Goal: Information Seeking & Learning: Learn about a topic

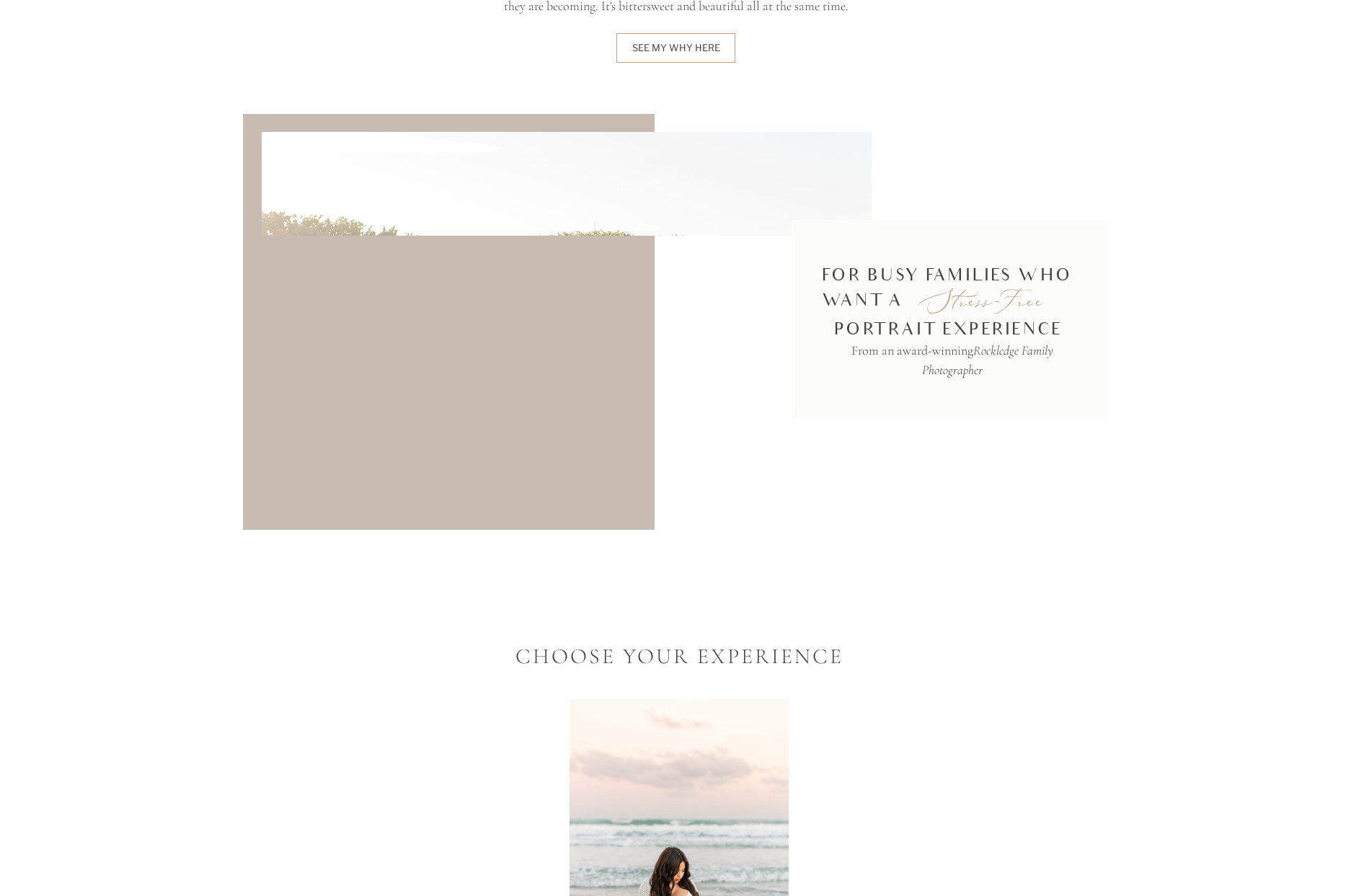
scroll to position [2668, 0]
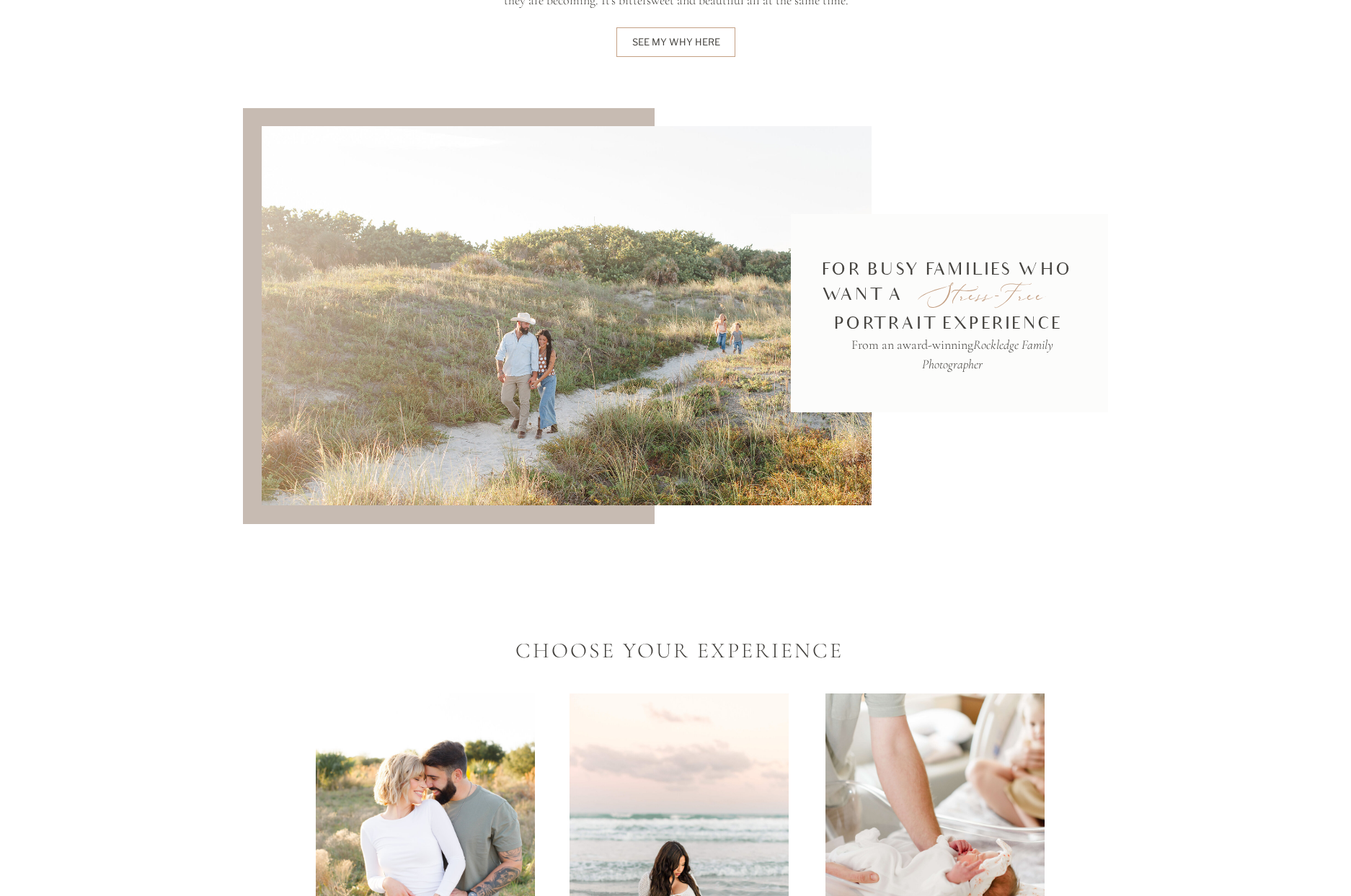
click at [968, 319] on p "portrait experience" at bounding box center [950, 324] width 232 height 24
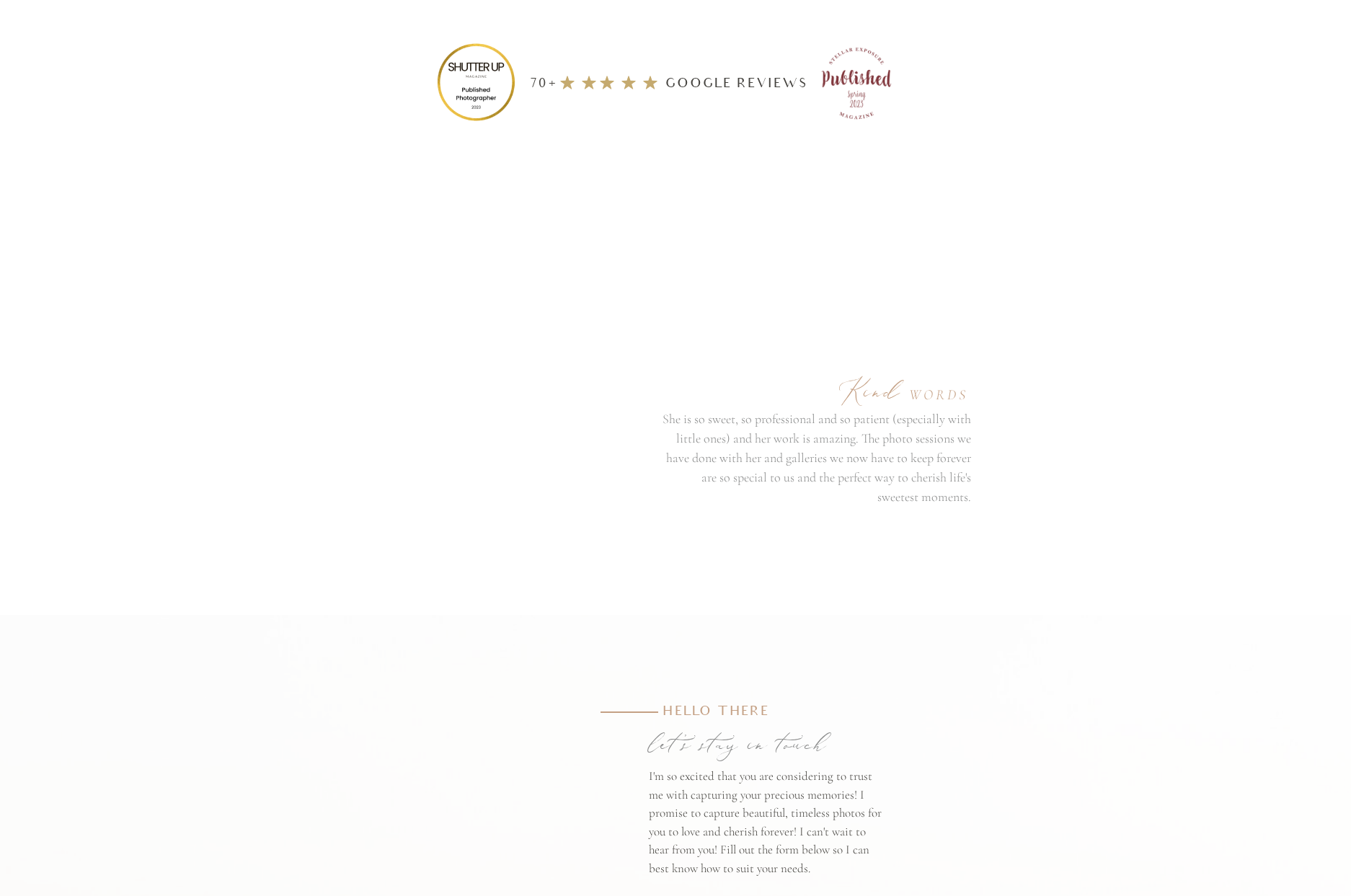
scroll to position [6024, 0]
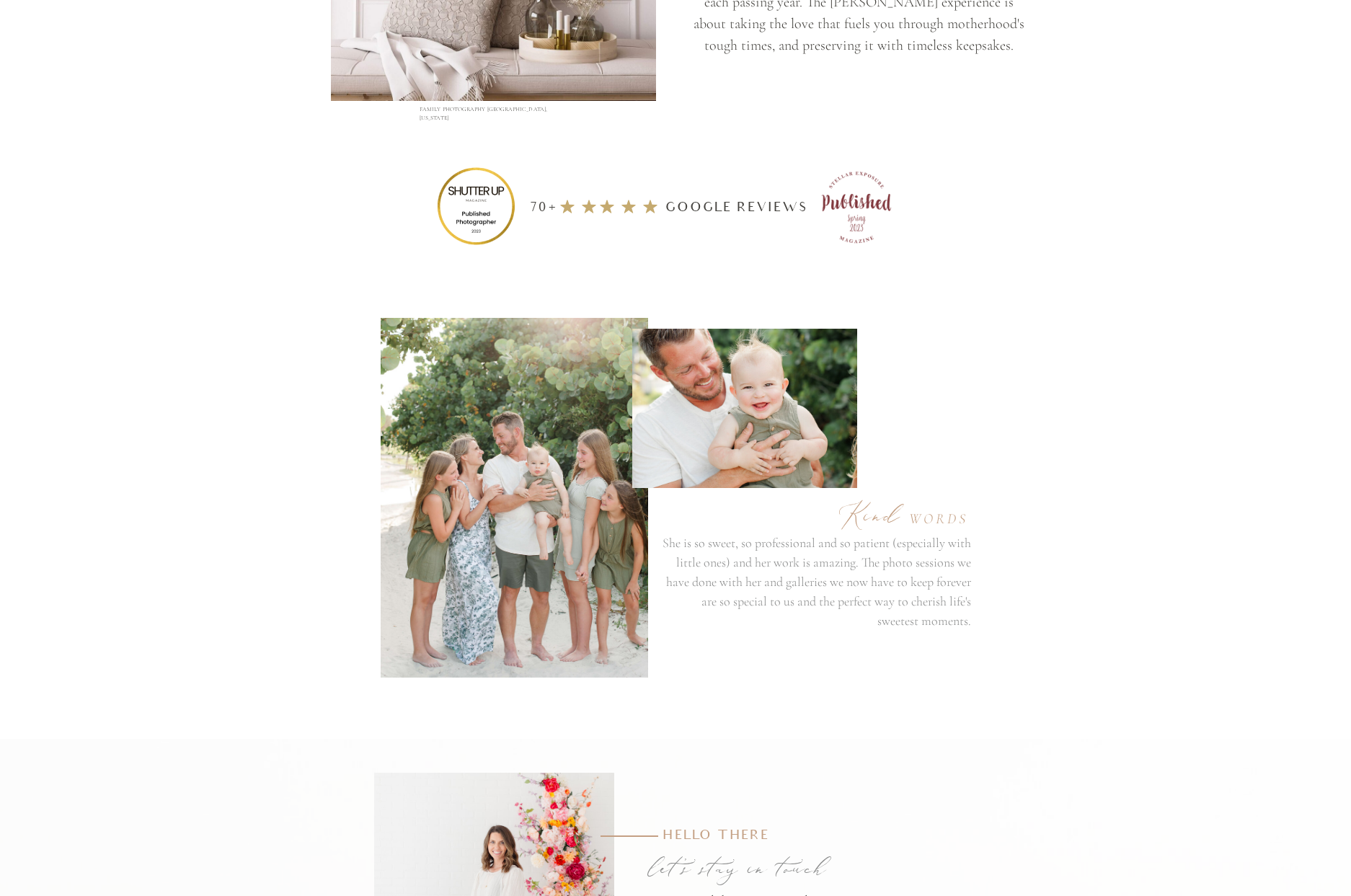
click at [646, 201] on icon at bounding box center [650, 206] width 21 height 17
drag, startPoint x: 566, startPoint y: 204, endPoint x: 775, endPoint y: 208, distance: 209.0
click at [775, 208] on div "70+ google Reviews" at bounding box center [676, 206] width 865 height 144
drag, startPoint x: 697, startPoint y: 202, endPoint x: 536, endPoint y: 200, distance: 161.0
click at [529, 197] on p "70+ google Reviews" at bounding box center [669, 204] width 291 height 20
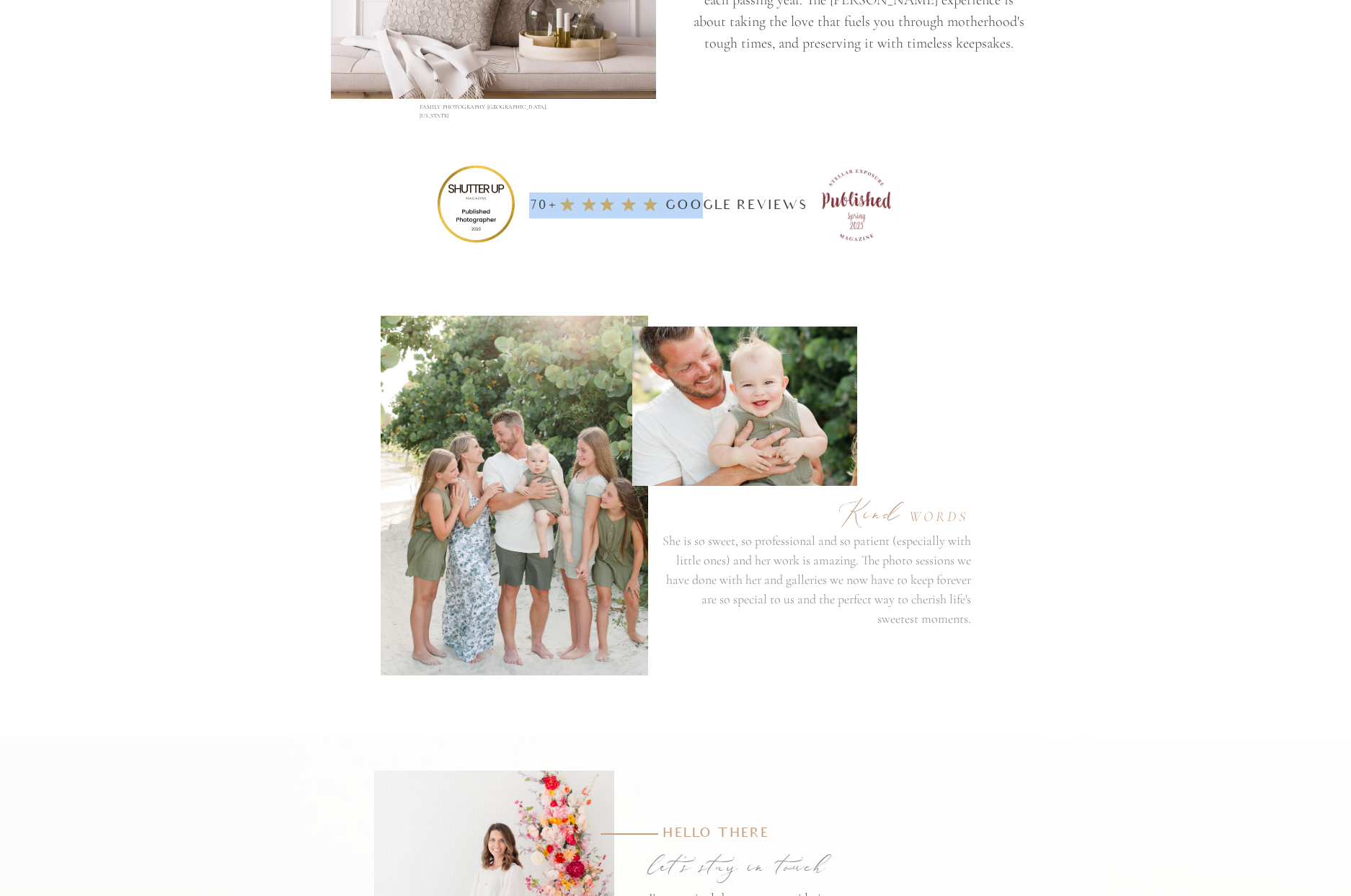
scroll to position [6027, 0]
drag, startPoint x: 804, startPoint y: 204, endPoint x: 513, endPoint y: 196, distance: 291.1
click at [513, 196] on div "70+ google Reviews" at bounding box center [676, 203] width 865 height 144
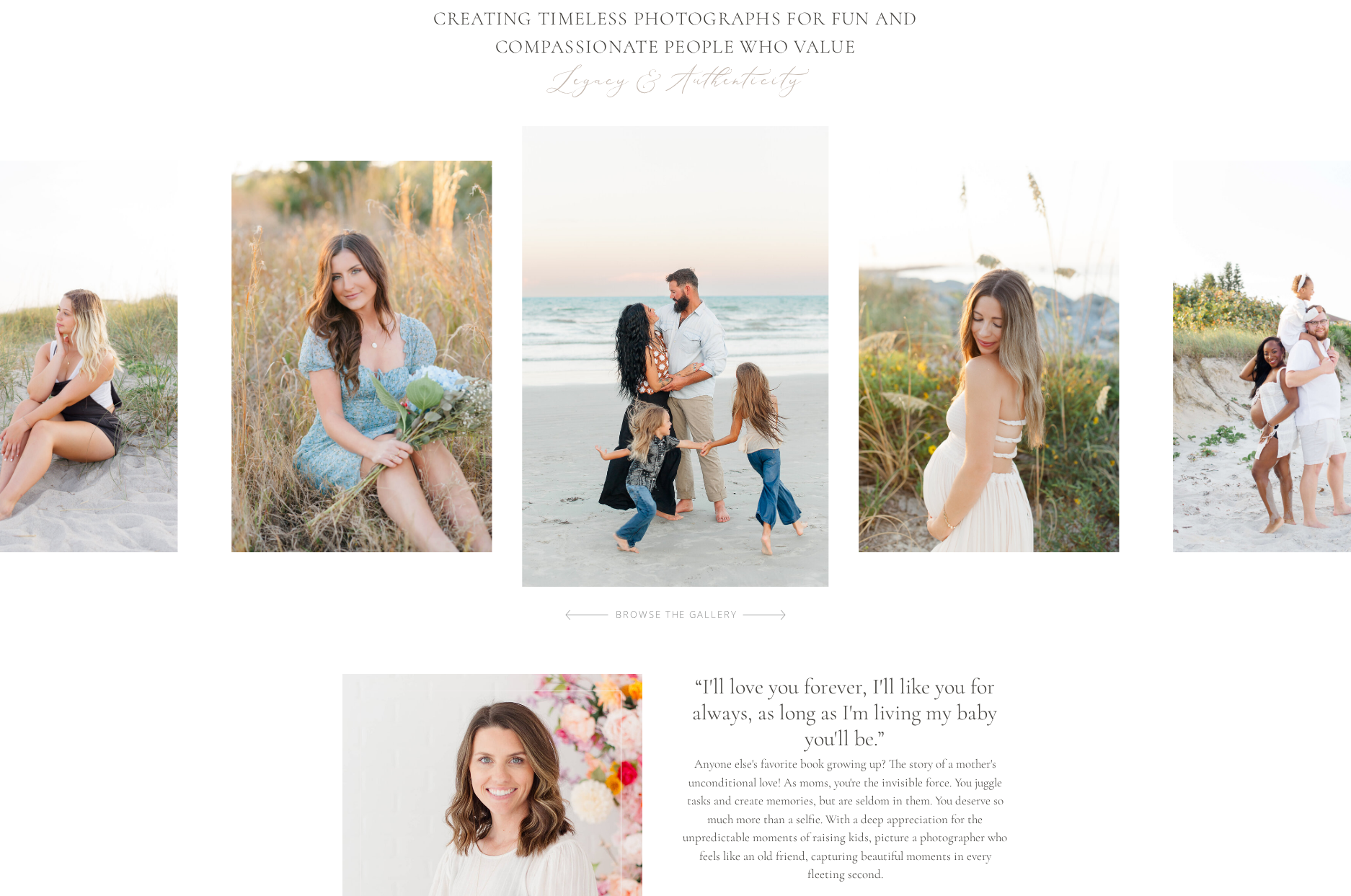
scroll to position [0, 0]
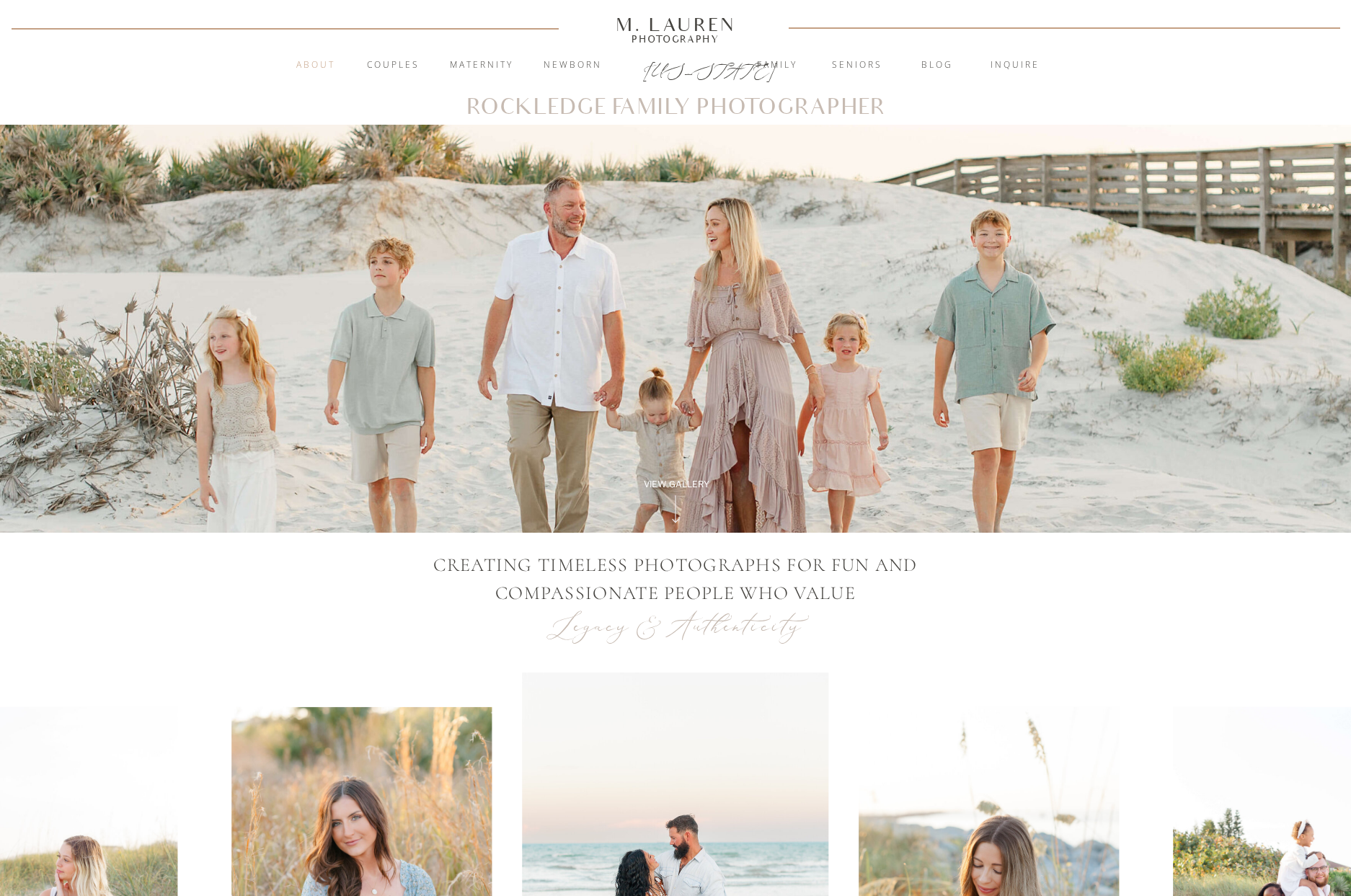
click at [309, 61] on nav "About" at bounding box center [315, 65] width 55 height 15
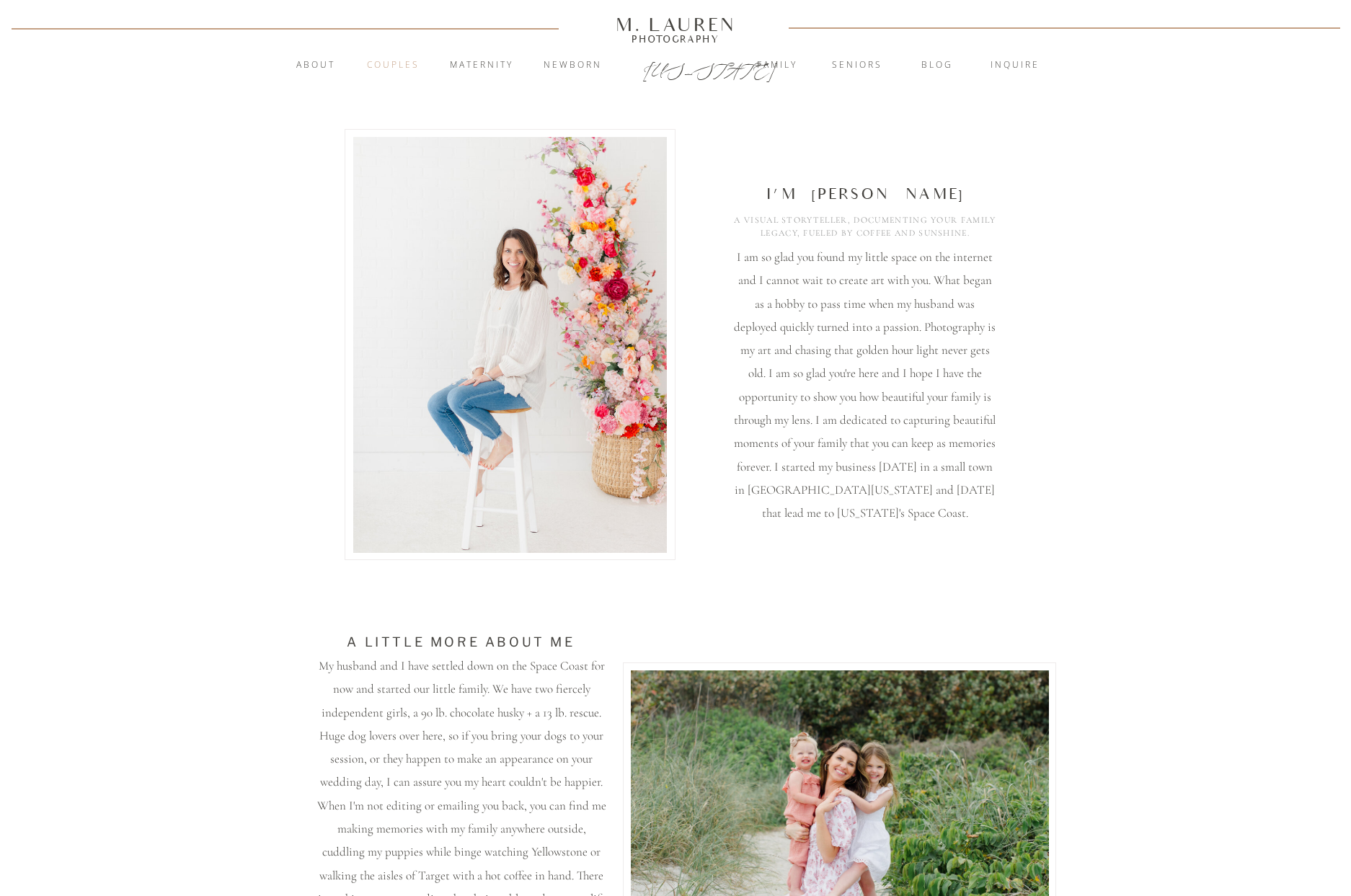
click at [403, 61] on nav "Couples" at bounding box center [393, 65] width 78 height 15
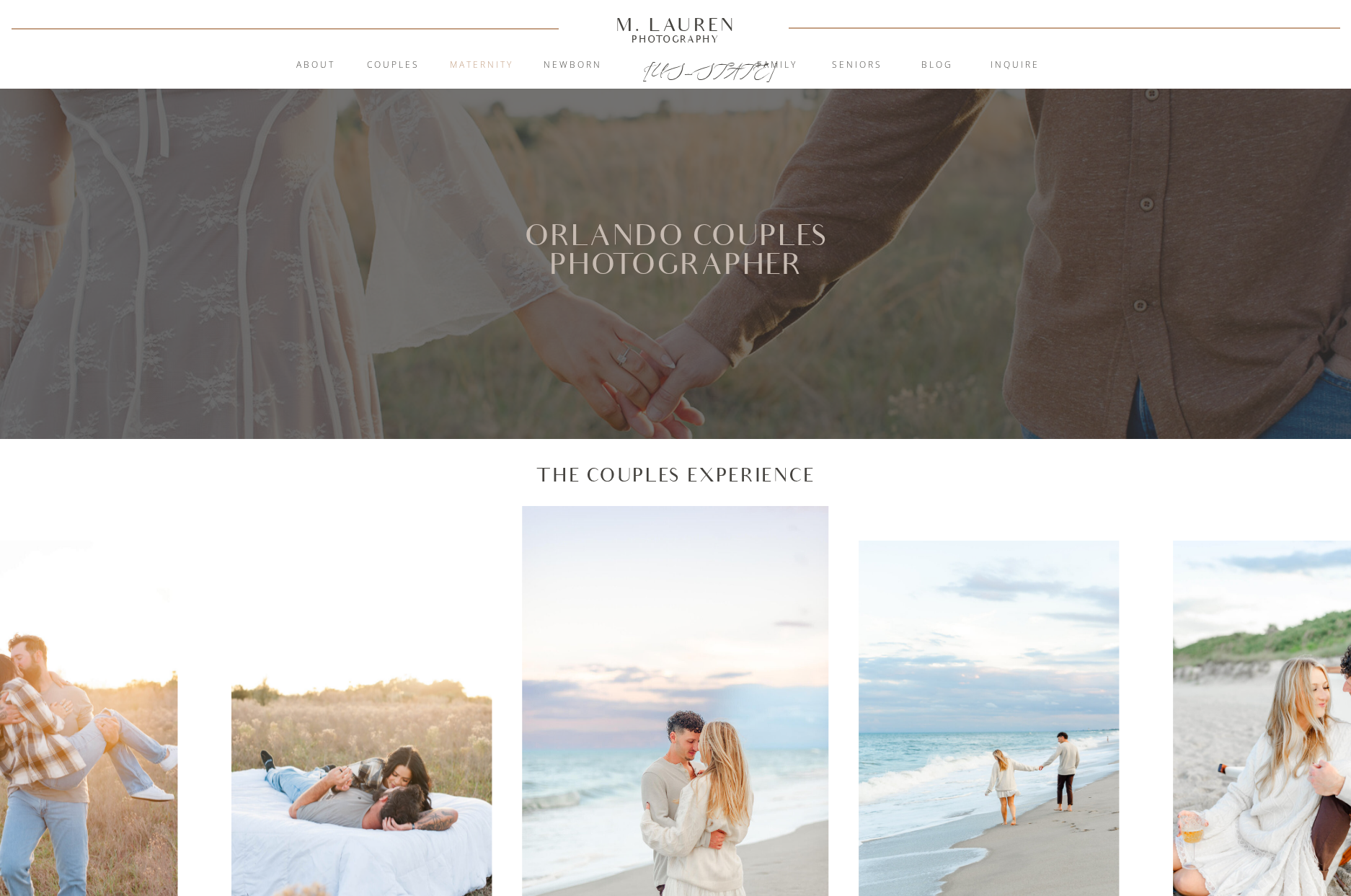
click at [470, 63] on nav "Maternity" at bounding box center [481, 65] width 78 height 15
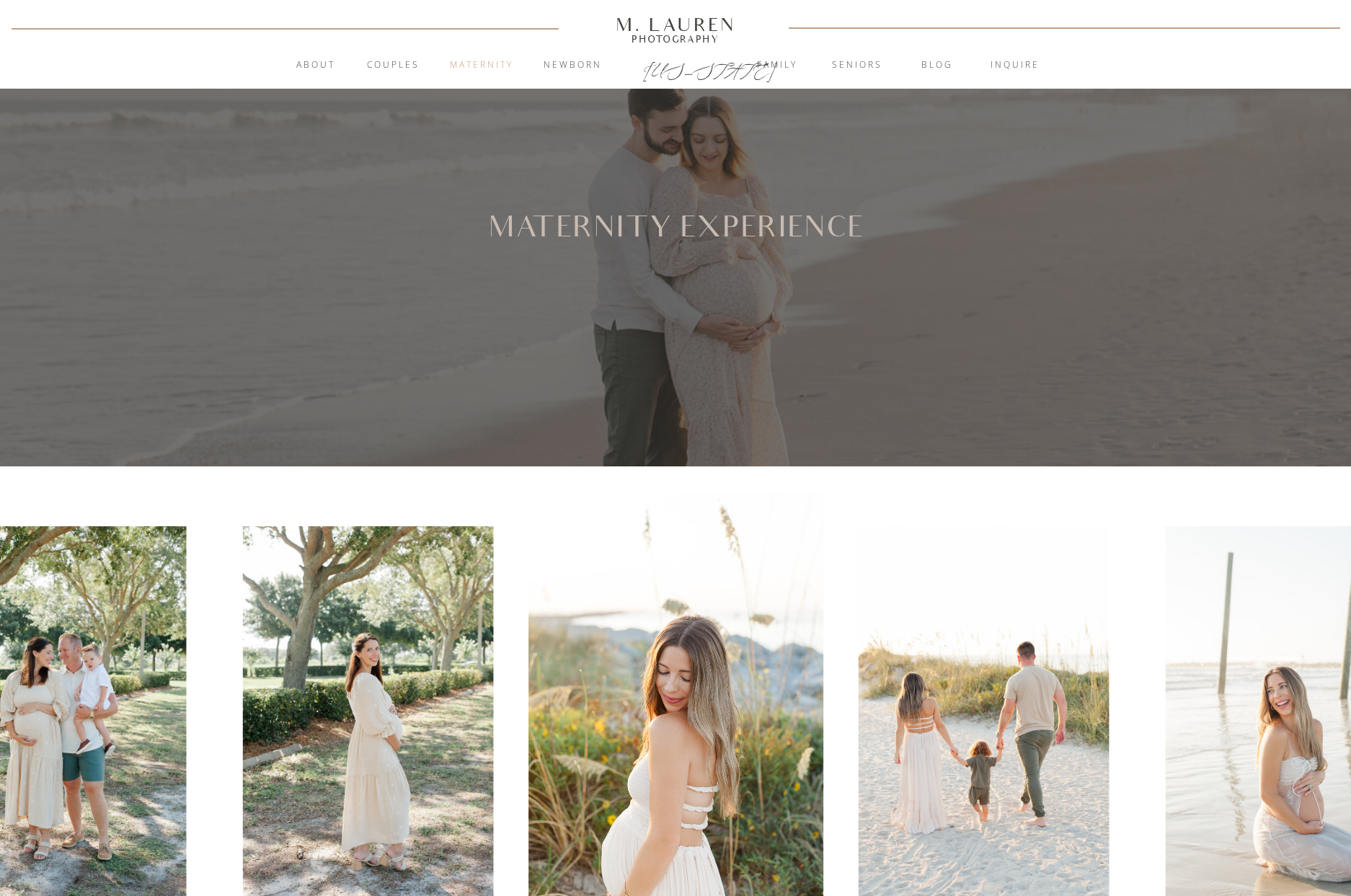
click at [505, 66] on nav "Maternity" at bounding box center [481, 65] width 78 height 15
click at [557, 65] on nav "Newborn" at bounding box center [572, 65] width 78 height 15
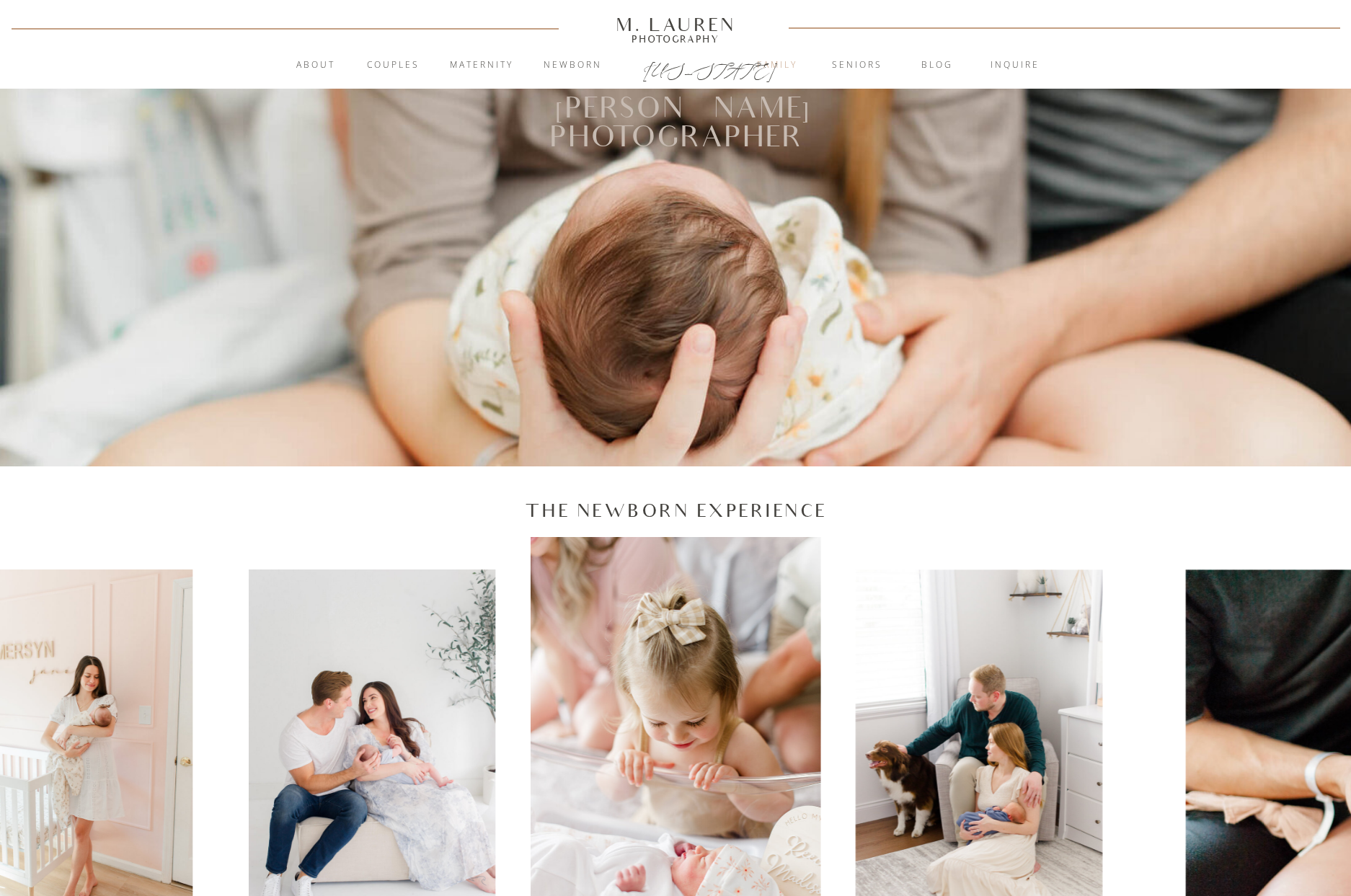
click at [786, 66] on nav "Family" at bounding box center [778, 65] width 78 height 15
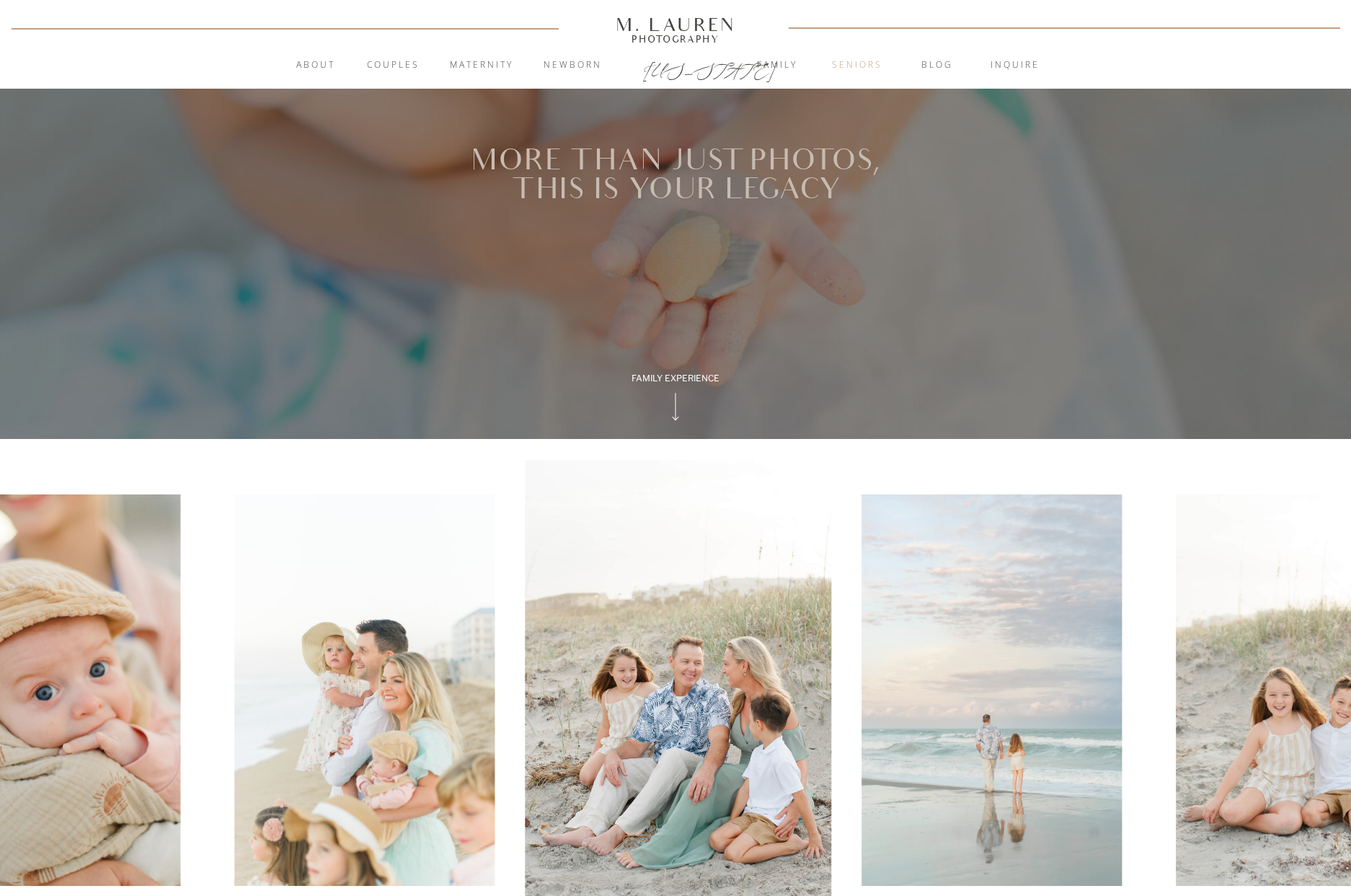
click at [842, 68] on nav "Seniors" at bounding box center [857, 65] width 78 height 15
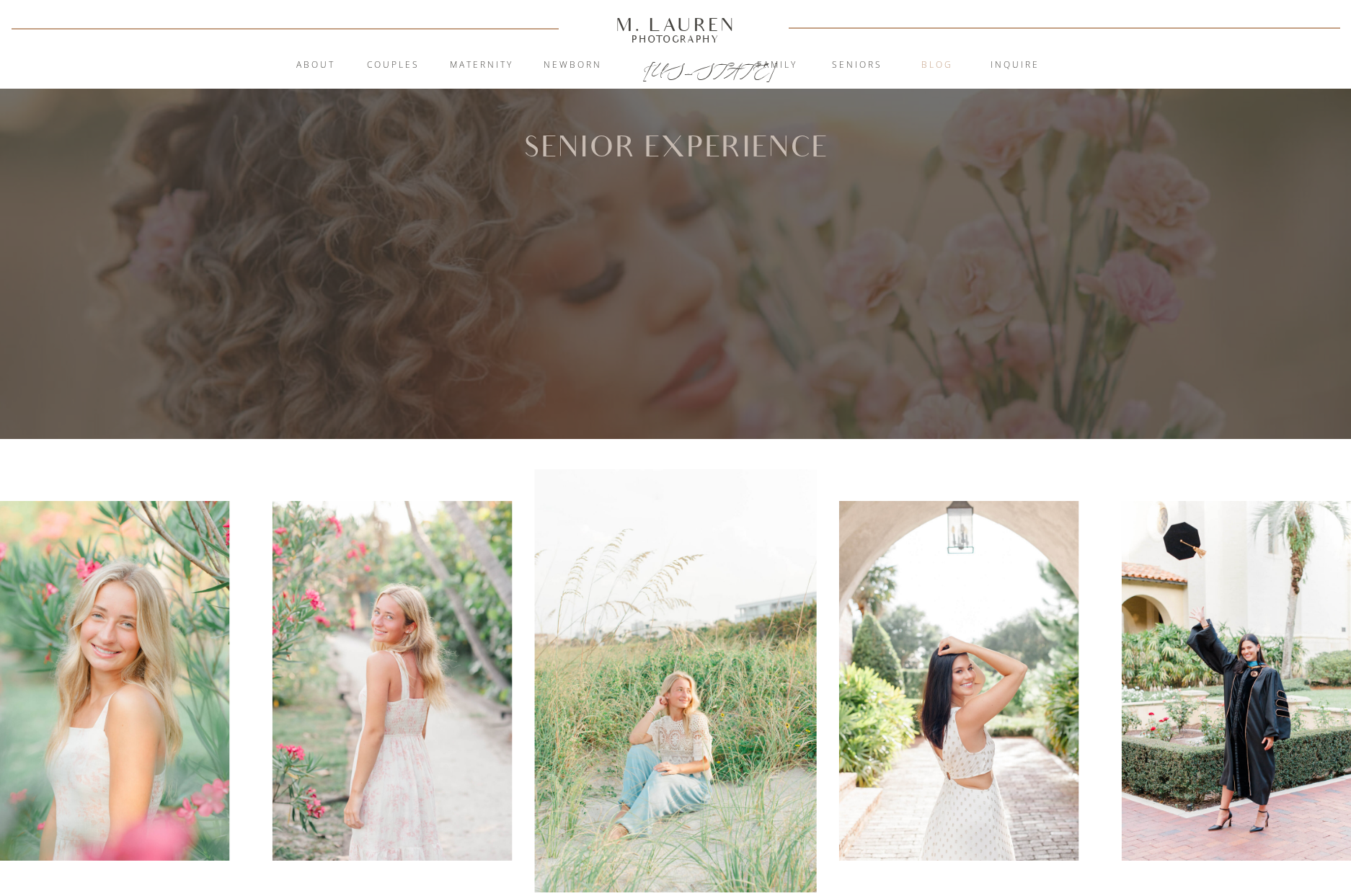
click at [937, 66] on nav "blog" at bounding box center [937, 65] width 78 height 15
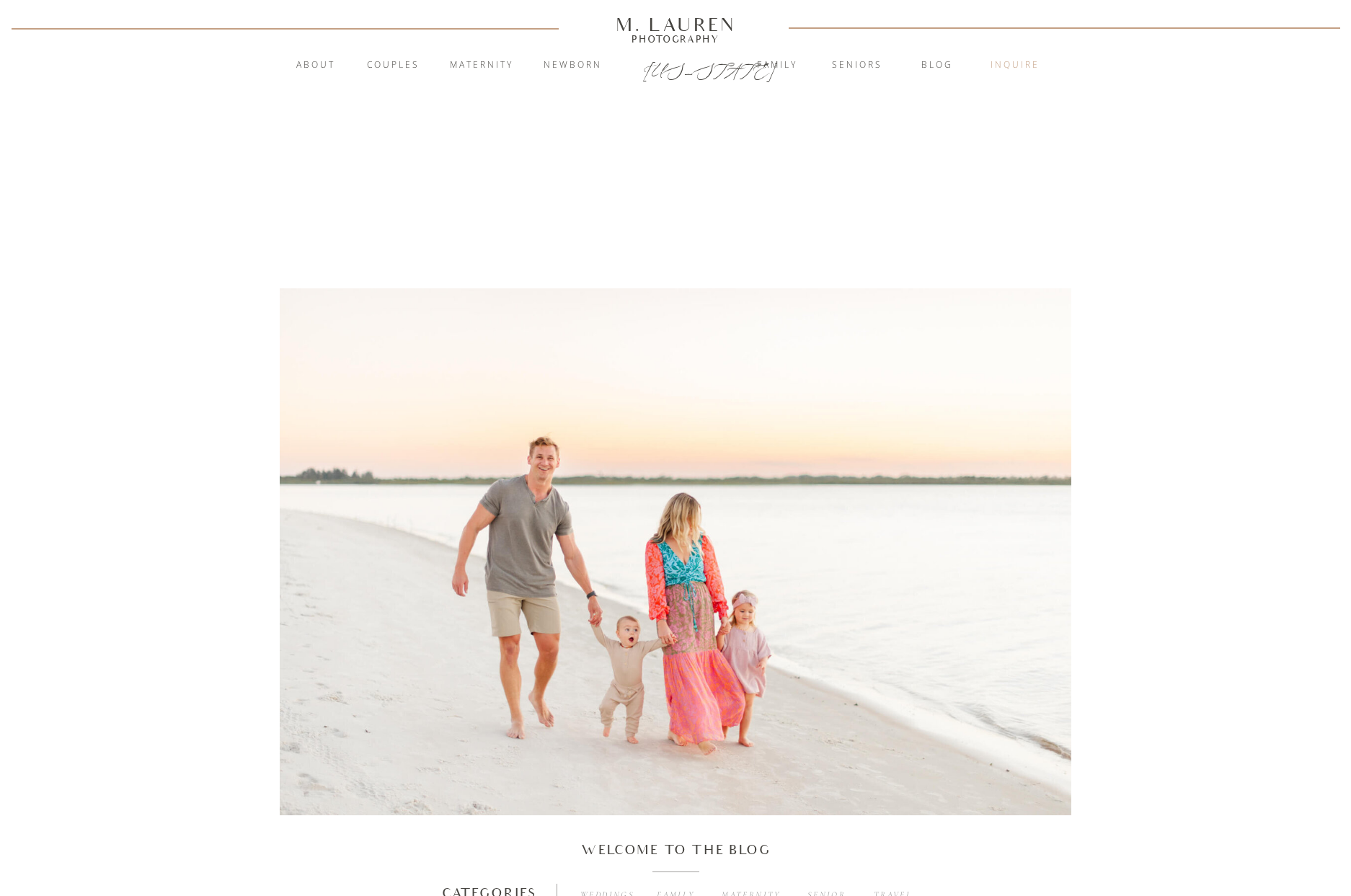
click at [1022, 63] on nav "inquire" at bounding box center [1015, 65] width 78 height 15
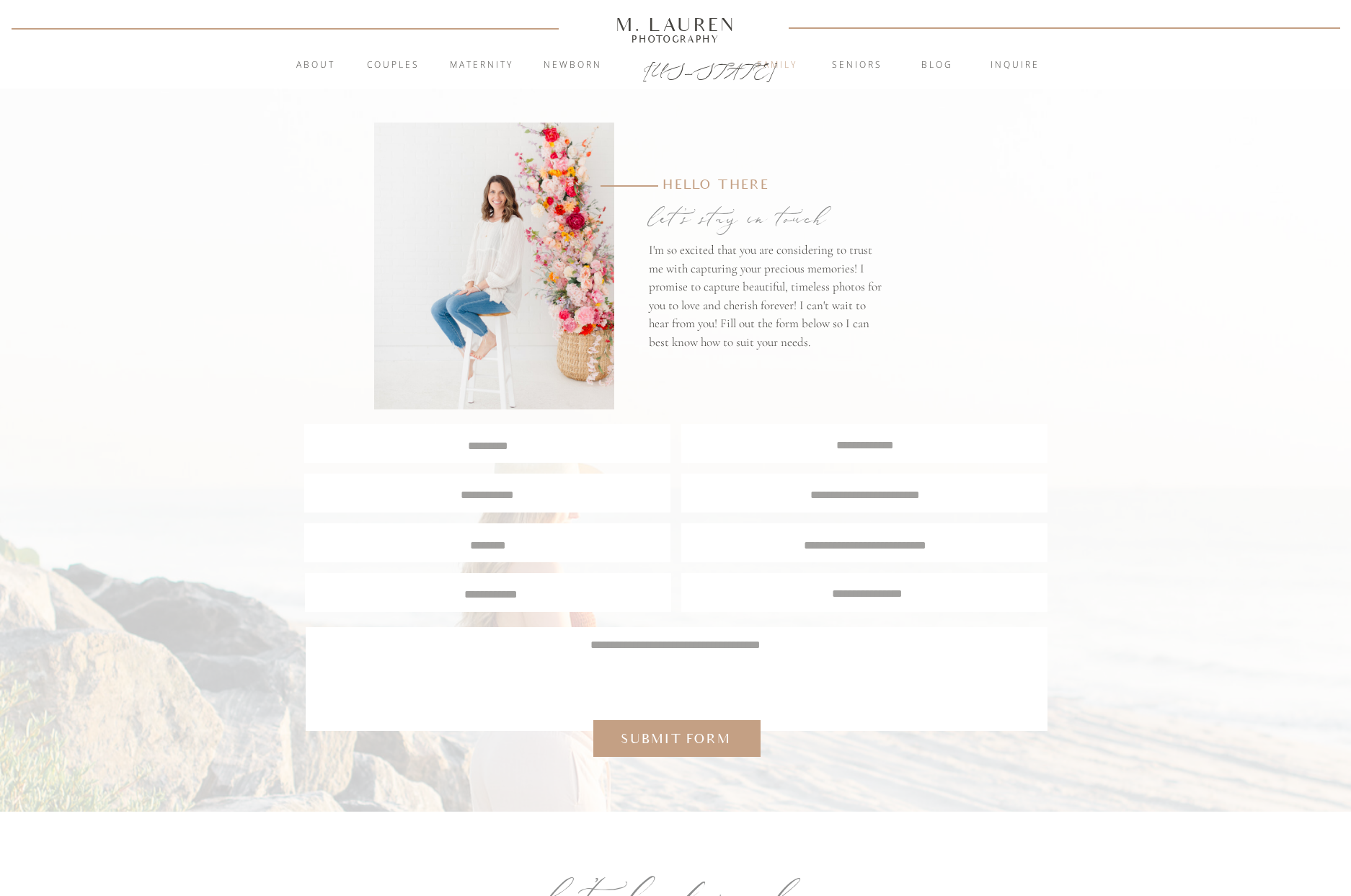
click at [770, 66] on nav "Family" at bounding box center [778, 65] width 78 height 15
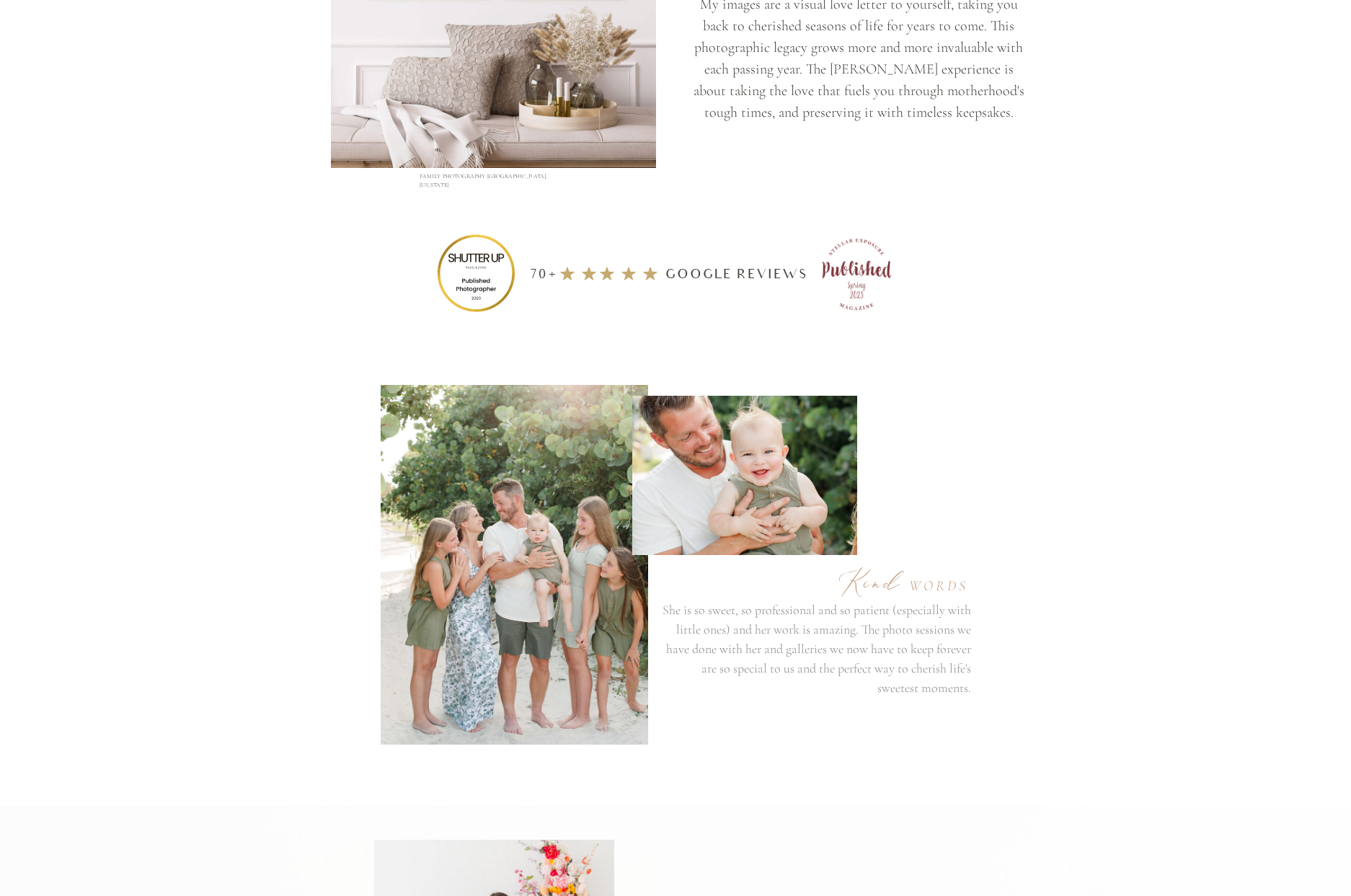
scroll to position [5621, 0]
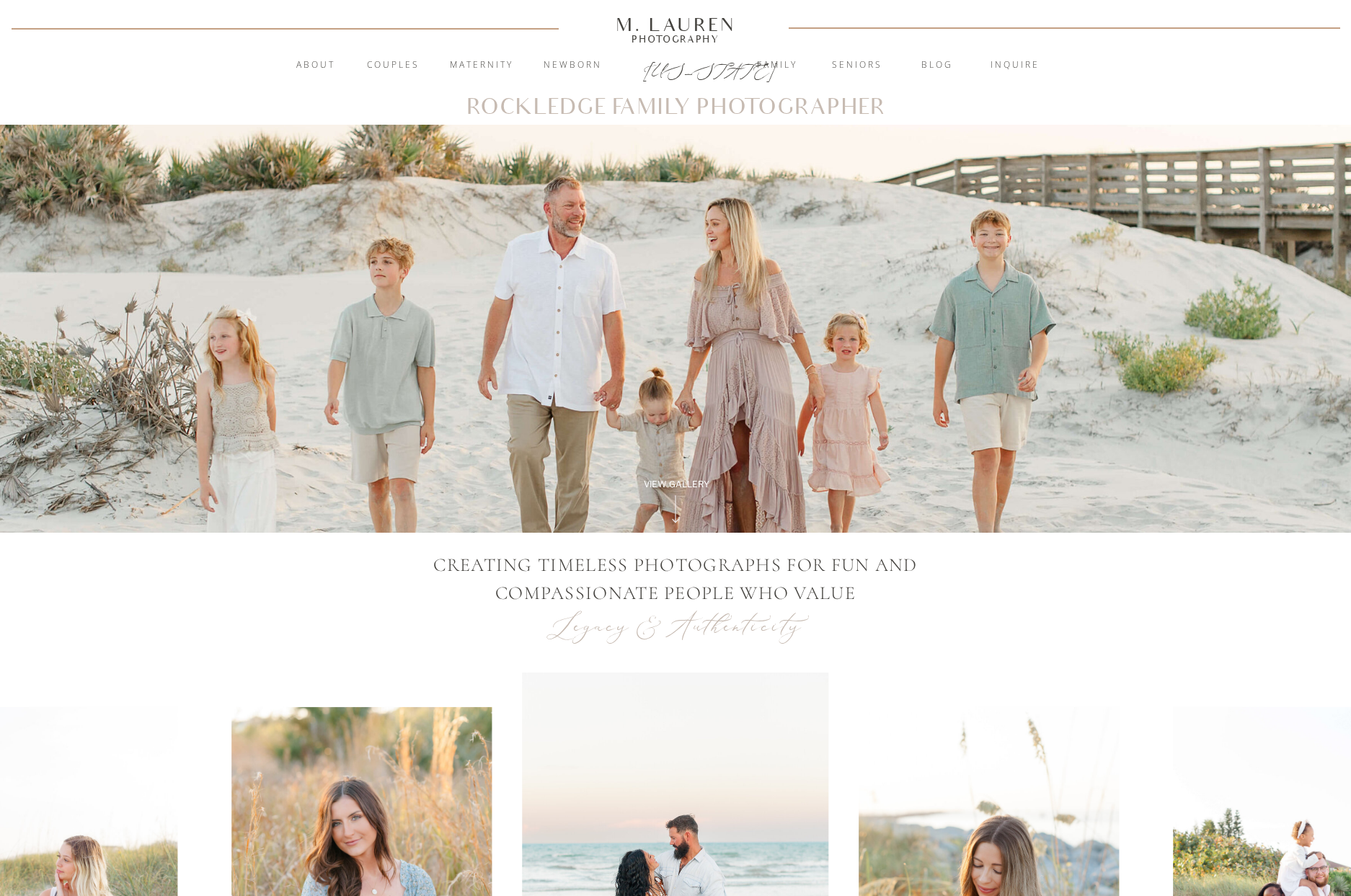
click at [663, 23] on div "M. Lauren" at bounding box center [676, 24] width 206 height 16
click at [499, 60] on nav "Maternity" at bounding box center [481, 65] width 78 height 15
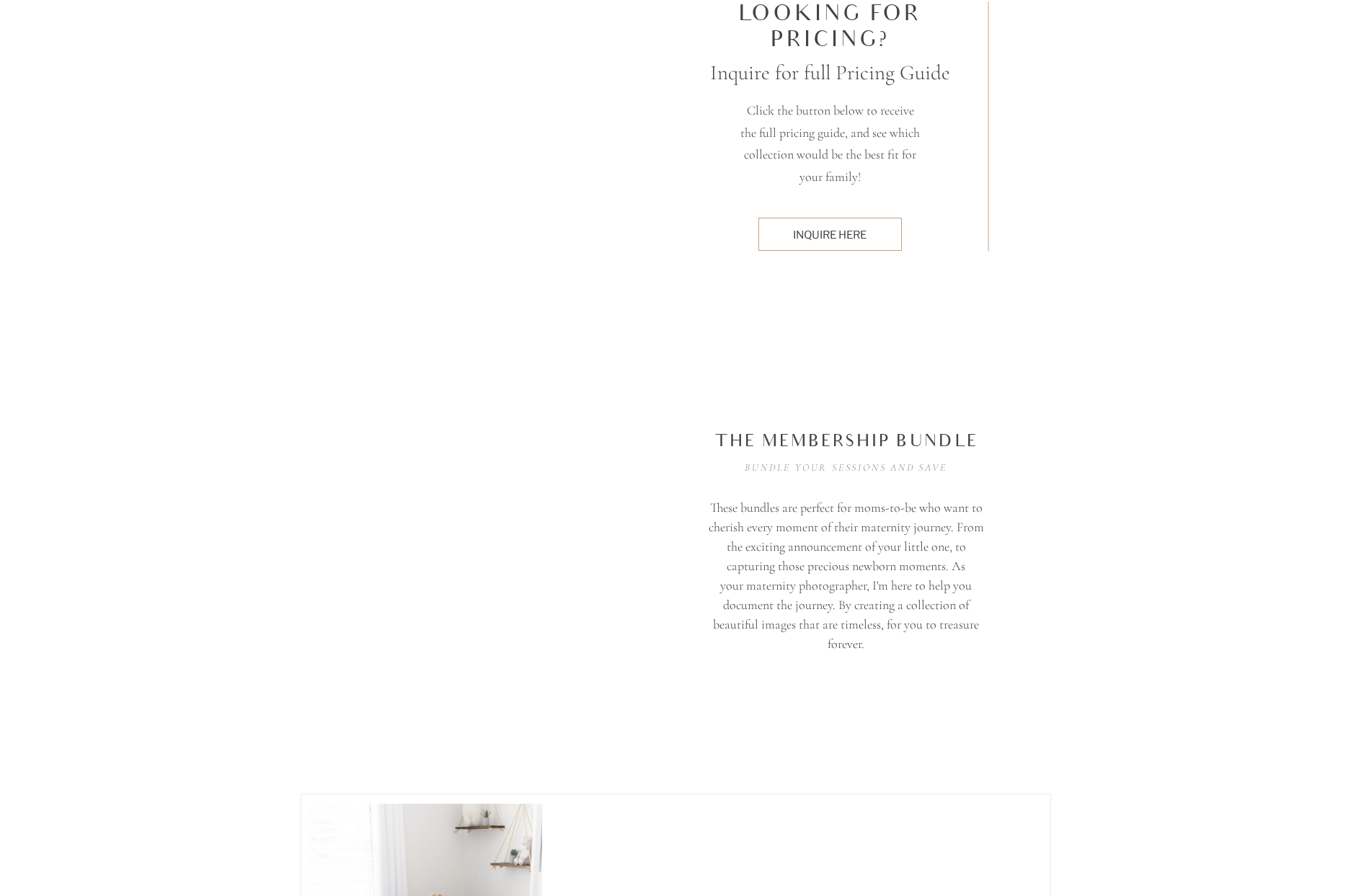
scroll to position [3188, 0]
